Goal: Information Seeking & Learning: Understand process/instructions

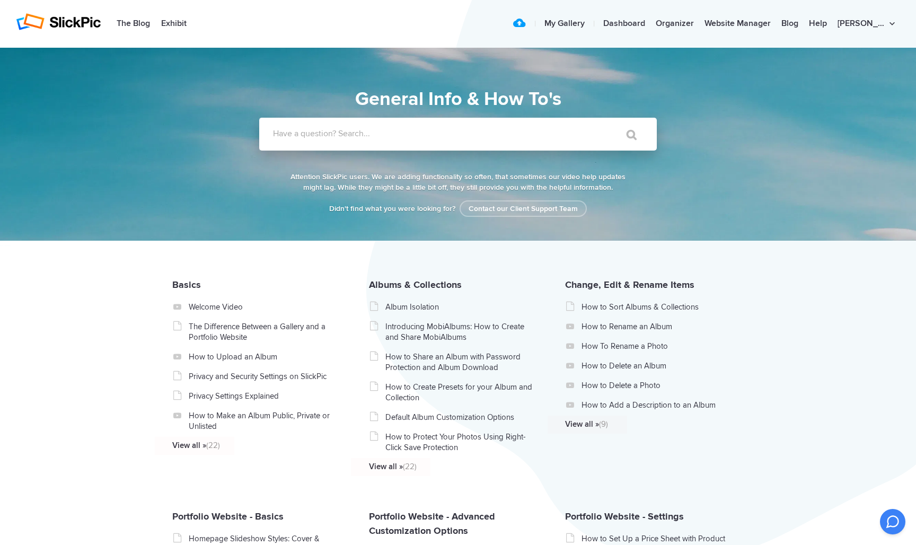
click at [318, 134] on label "Have a question? Search..." at bounding box center [472, 133] width 398 height 11
click at [318, 134] on input "Have a question? Search..." at bounding box center [436, 134] width 354 height 33
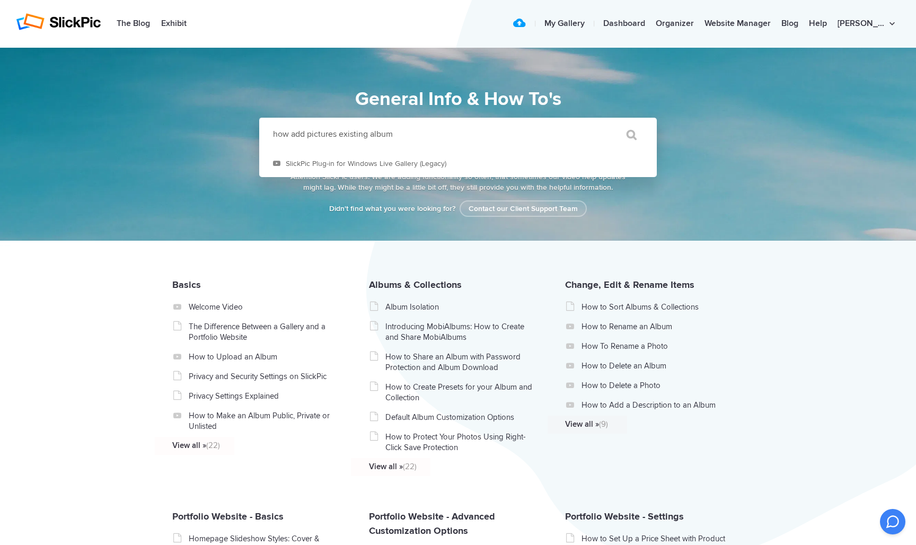
type input "how add pictures existing album"
click at [627, 135] on input "" at bounding box center [626, 134] width 45 height 25
click at [250, 357] on link "How to Upload an Album" at bounding box center [264, 357] width 150 height 11
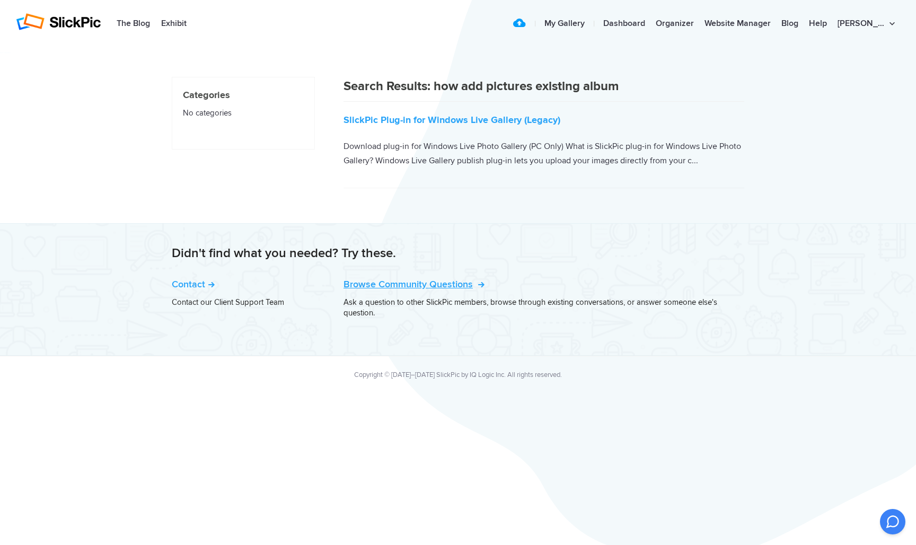
click at [428, 284] on link "Browse Community Questions" at bounding box center [413, 284] width 139 height 12
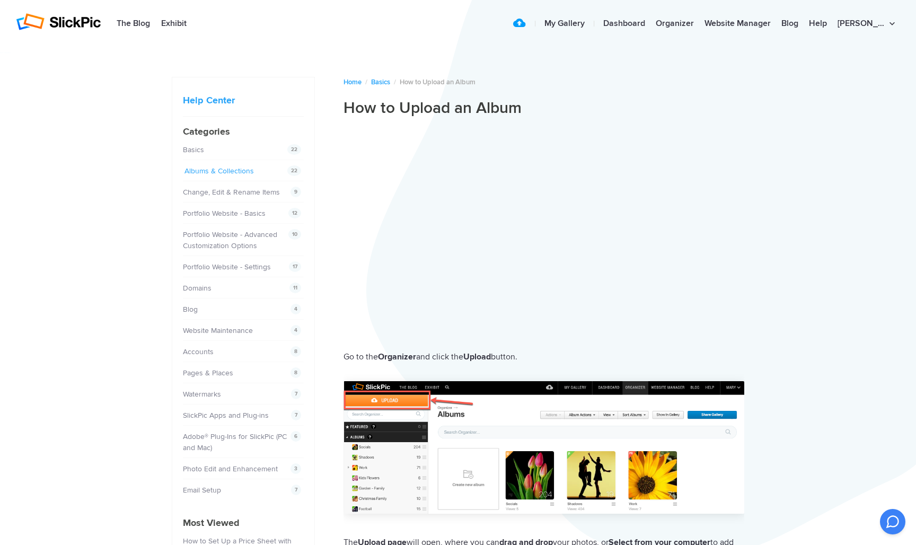
click at [235, 169] on link "Albums & Collections" at bounding box center [219, 170] width 69 height 9
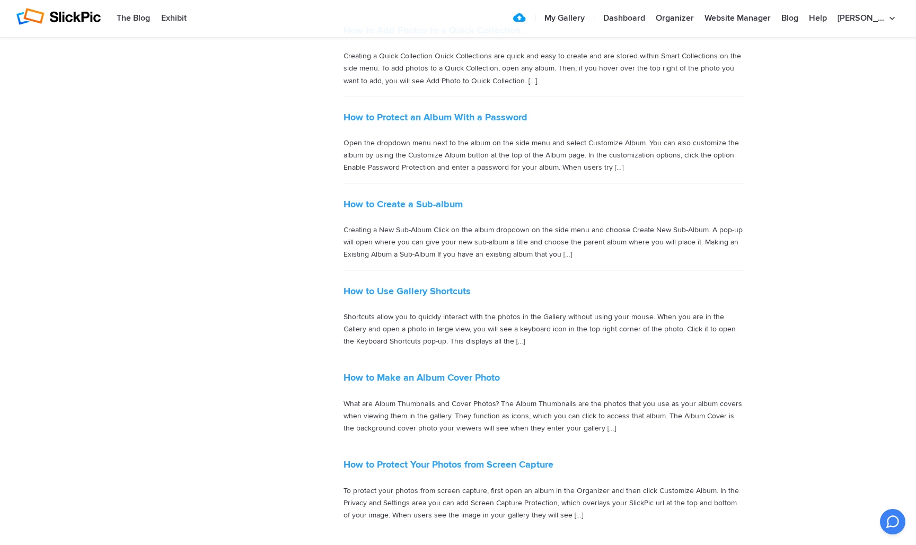
scroll to position [1211, 0]
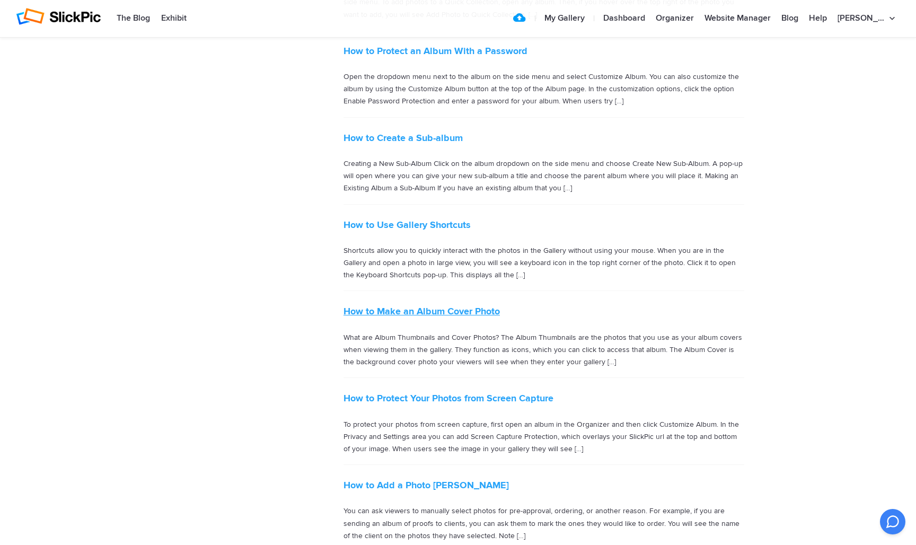
click at [451, 305] on link "How to Make an Album Cover Photo" at bounding box center [422, 311] width 156 height 12
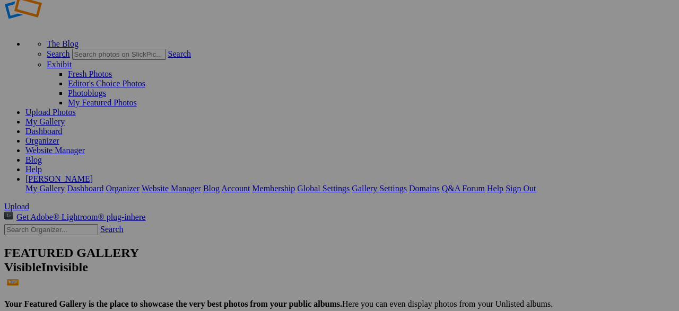
scroll to position [42, 0]
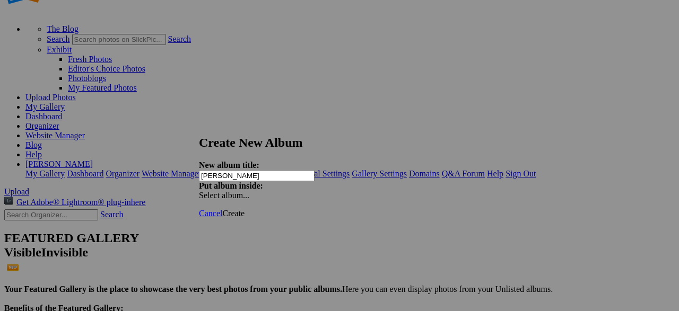
type input "[PERSON_NAME]"
click at [199, 191] on span at bounding box center [199, 195] width 0 height 9
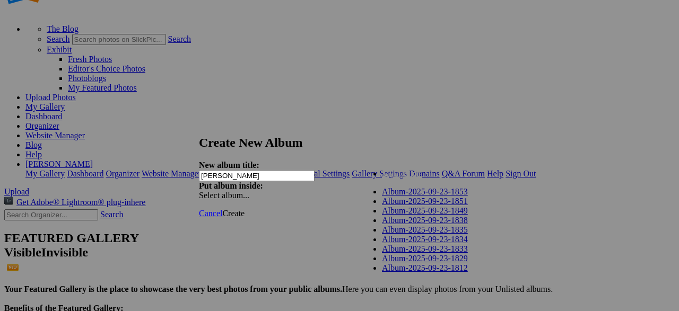
scroll to position [12, 0]
click at [424, 263] on link "Album-2025-09-23-1829" at bounding box center [425, 258] width 86 height 9
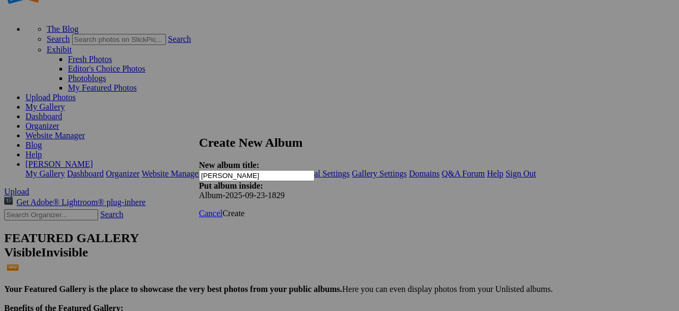
click at [244, 209] on span "Create" at bounding box center [233, 213] width 22 height 9
